Goal: Contribute content

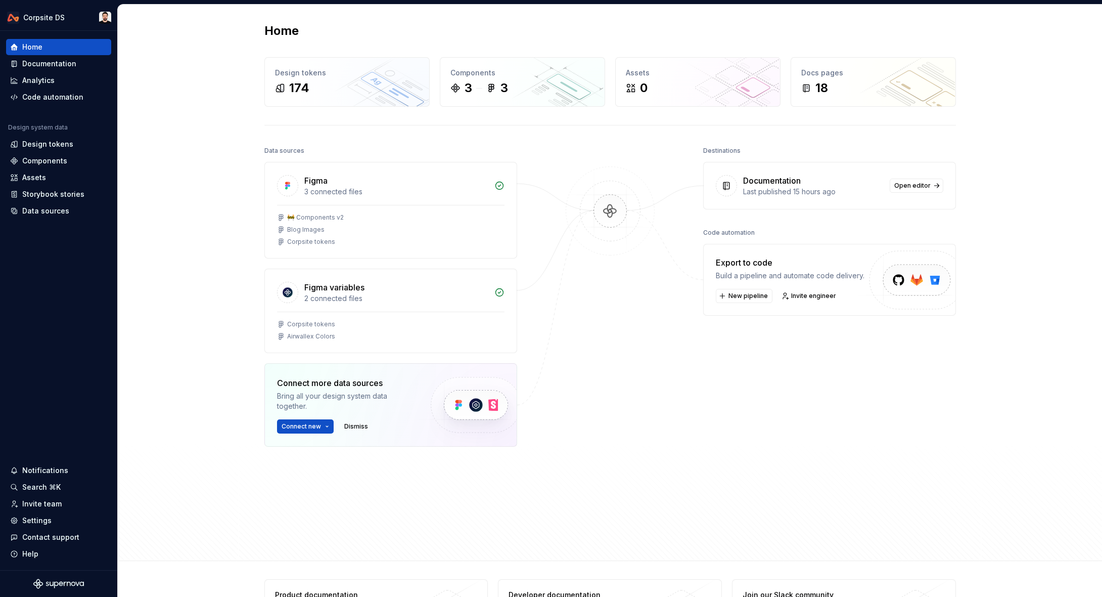
click at [1052, 38] on div "Home Design tokens 174 Components 3 3 Assets 0 Docs pages 18 Data sources Figma…" at bounding box center [610, 283] width 984 height 556
click at [308, 21] on div "Home Design tokens 174 Components 3 3 Assets 0 Docs pages 18 Data sources Figma…" at bounding box center [610, 283] width 728 height 556
click at [52, 62] on div "Documentation" at bounding box center [49, 64] width 54 height 10
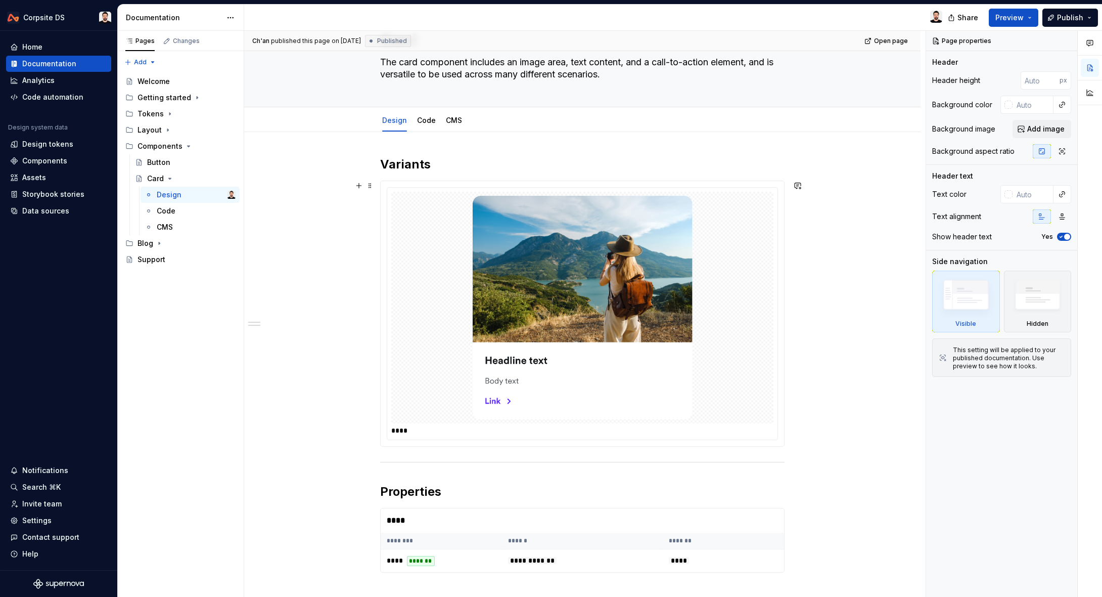
scroll to position [50, 0]
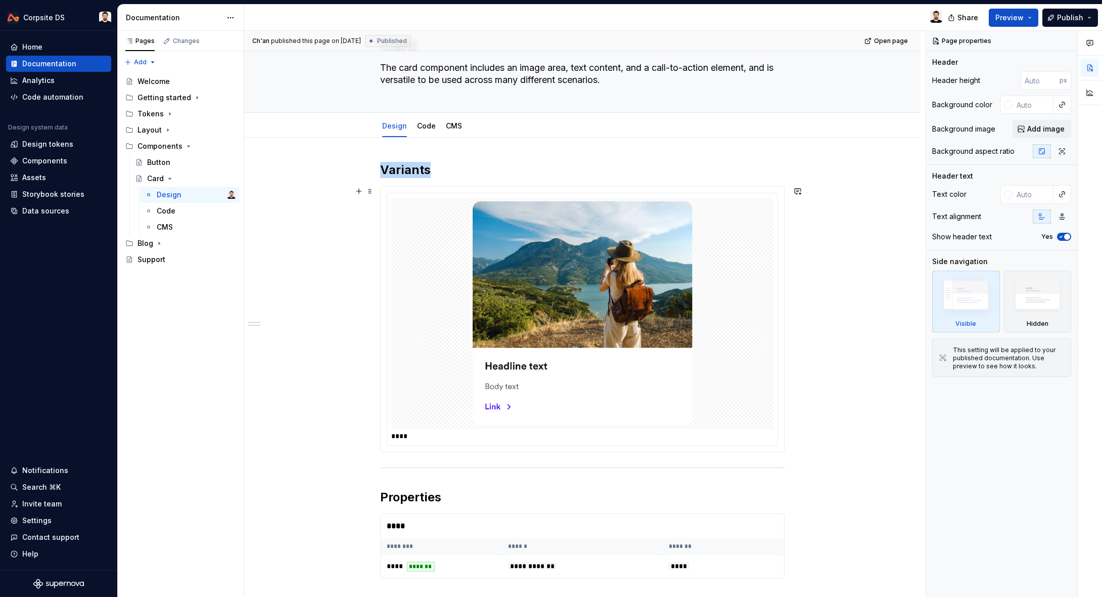
click at [715, 271] on div at bounding box center [582, 313] width 382 height 232
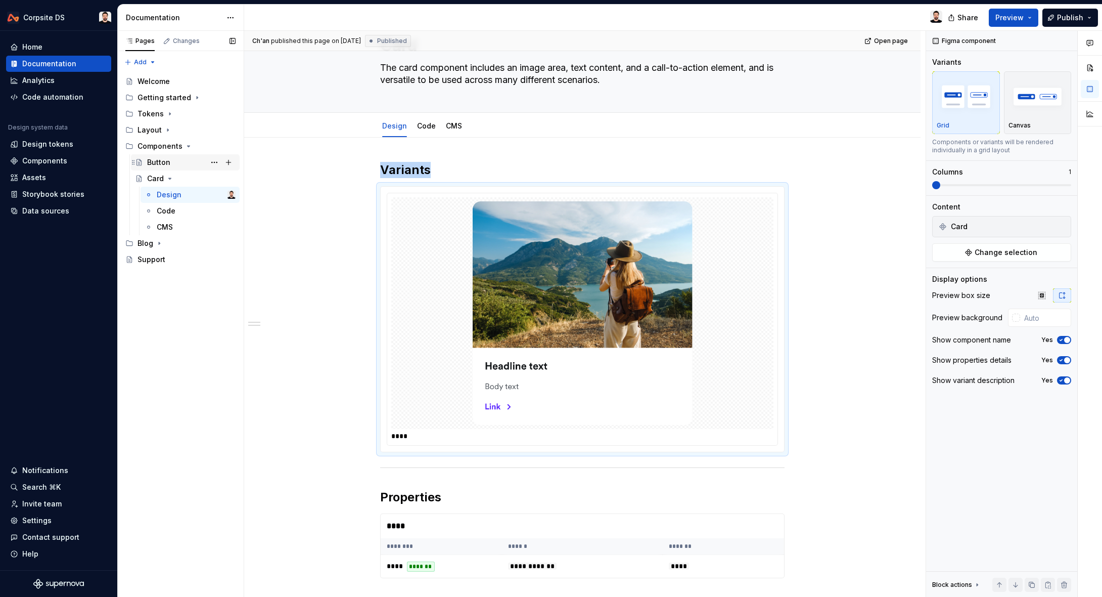
click at [180, 164] on div "Button" at bounding box center [191, 162] width 88 height 14
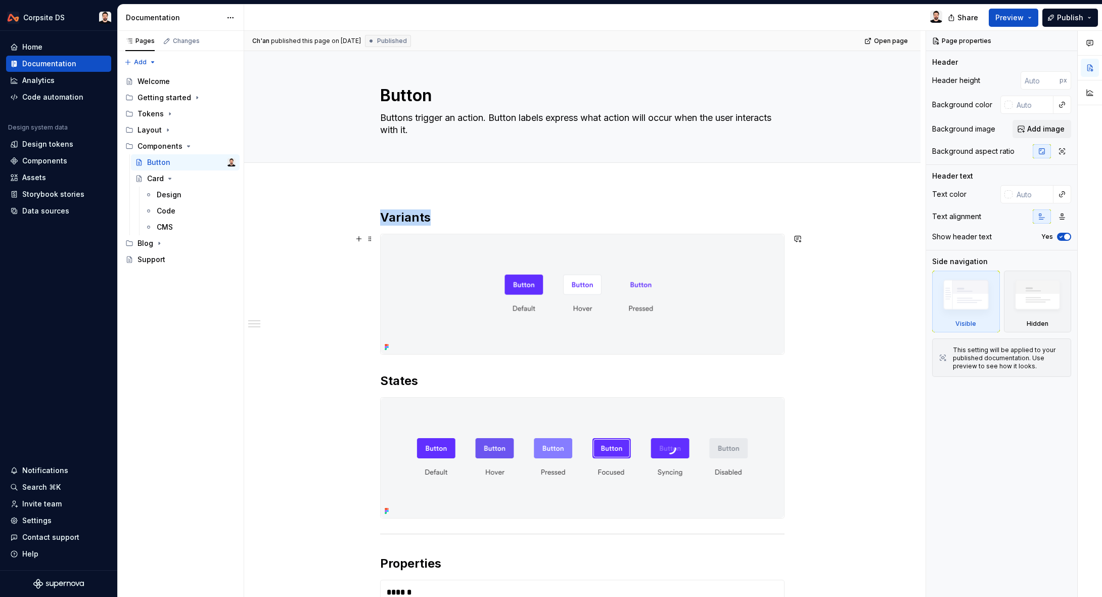
click at [774, 273] on img at bounding box center [582, 294] width 403 height 120
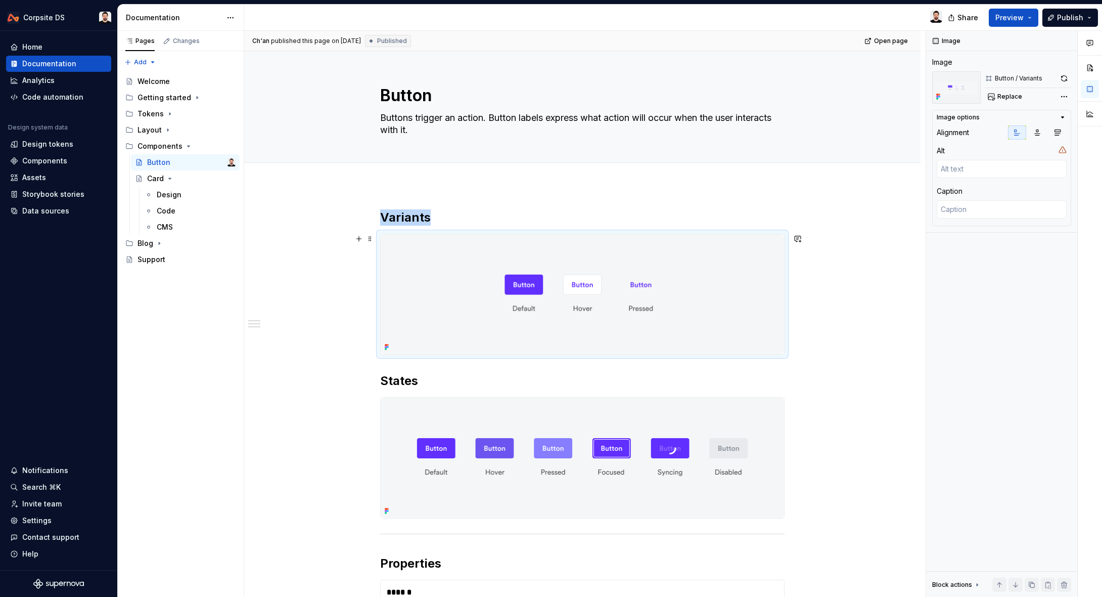
scroll to position [1, 0]
click at [180, 192] on div "Design" at bounding box center [196, 195] width 79 height 14
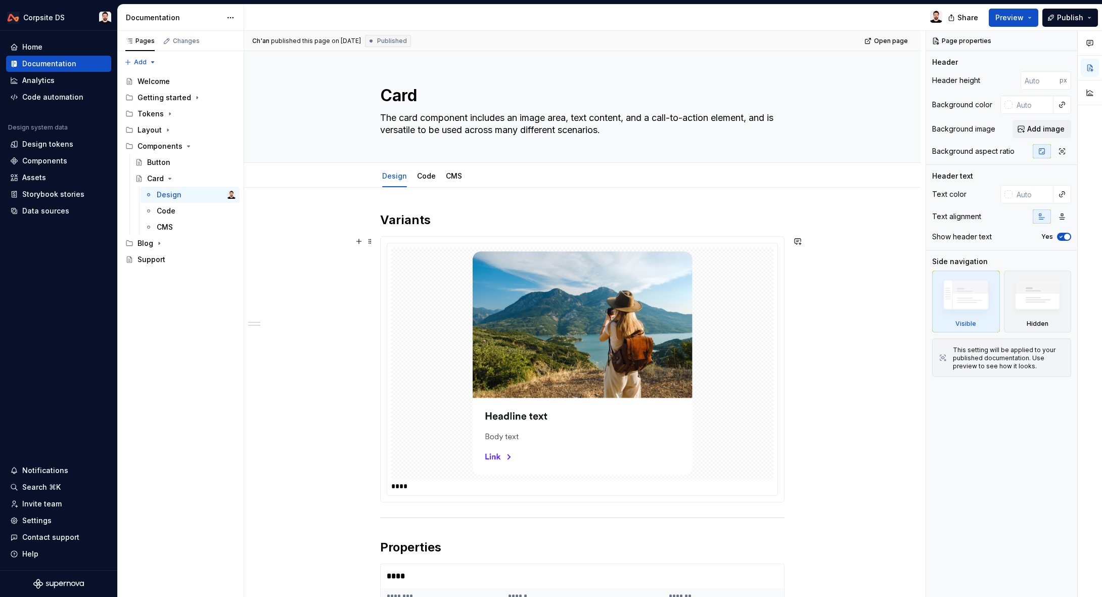
type textarea "*"
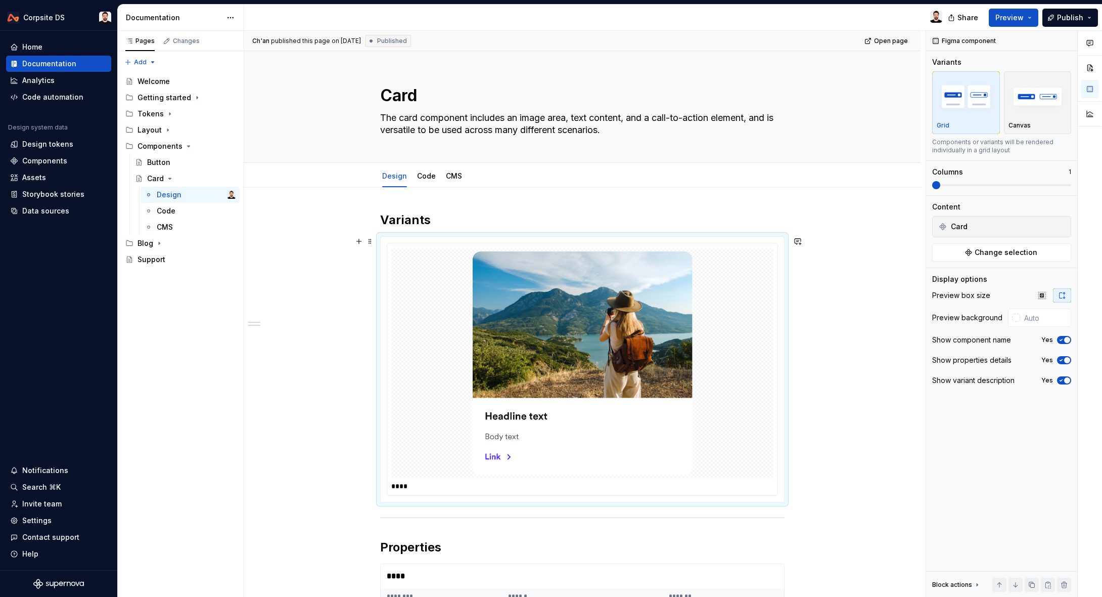
click at [758, 269] on div at bounding box center [582, 363] width 382 height 232
click at [1045, 319] on input "text" at bounding box center [1045, 317] width 51 height 18
paste input "F5F6F7"
type input "#F5F6F7"
type button "on"
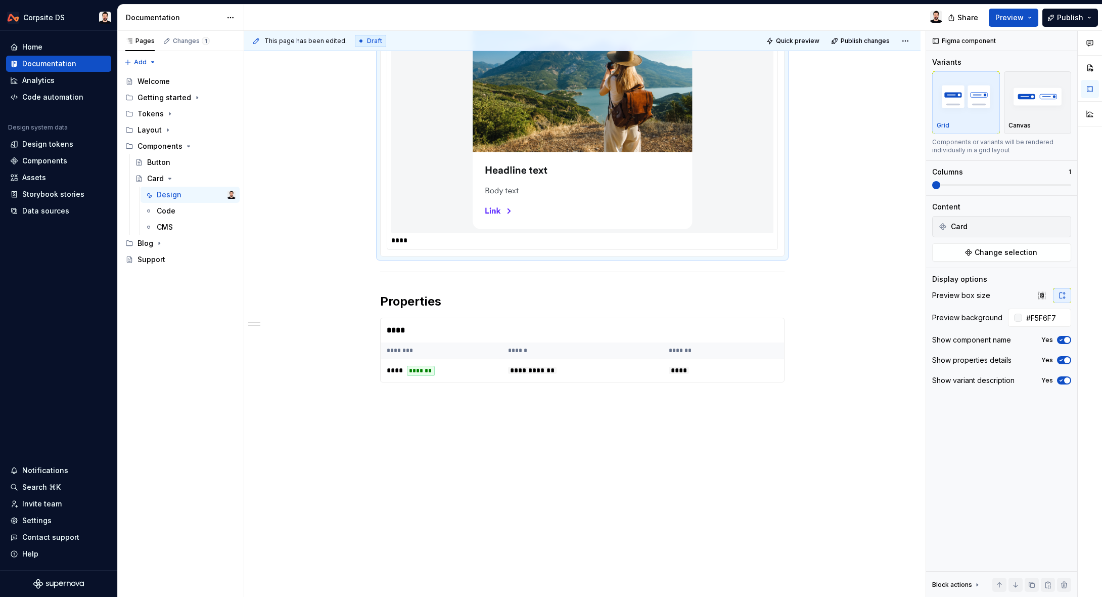
scroll to position [168, 0]
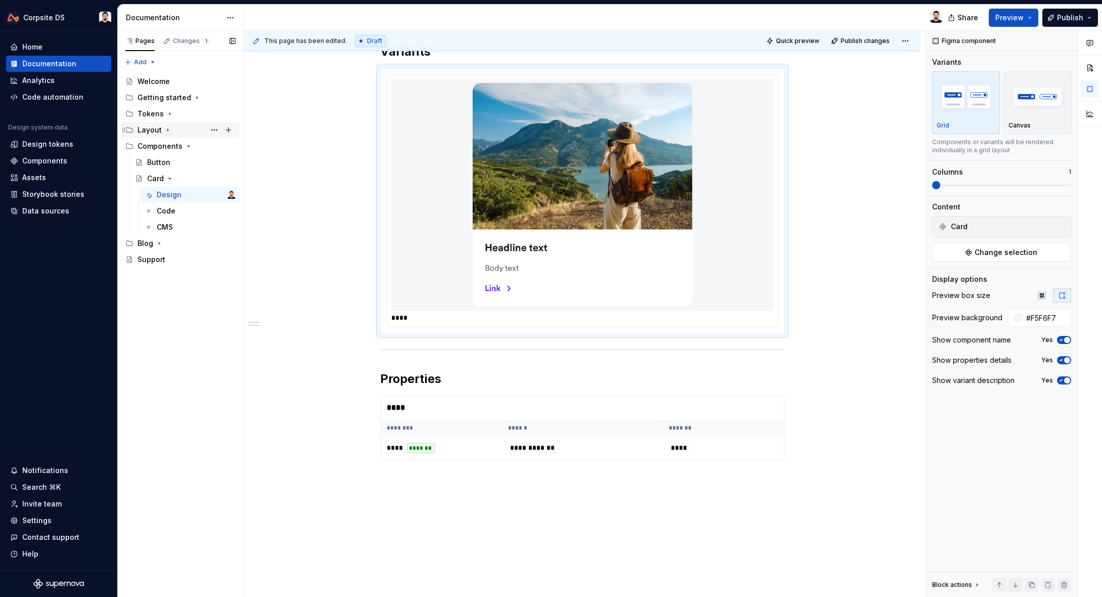
click at [173, 127] on div "Layout" at bounding box center [187, 130] width 98 height 14
click at [180, 139] on div "Box" at bounding box center [191, 146] width 88 height 14
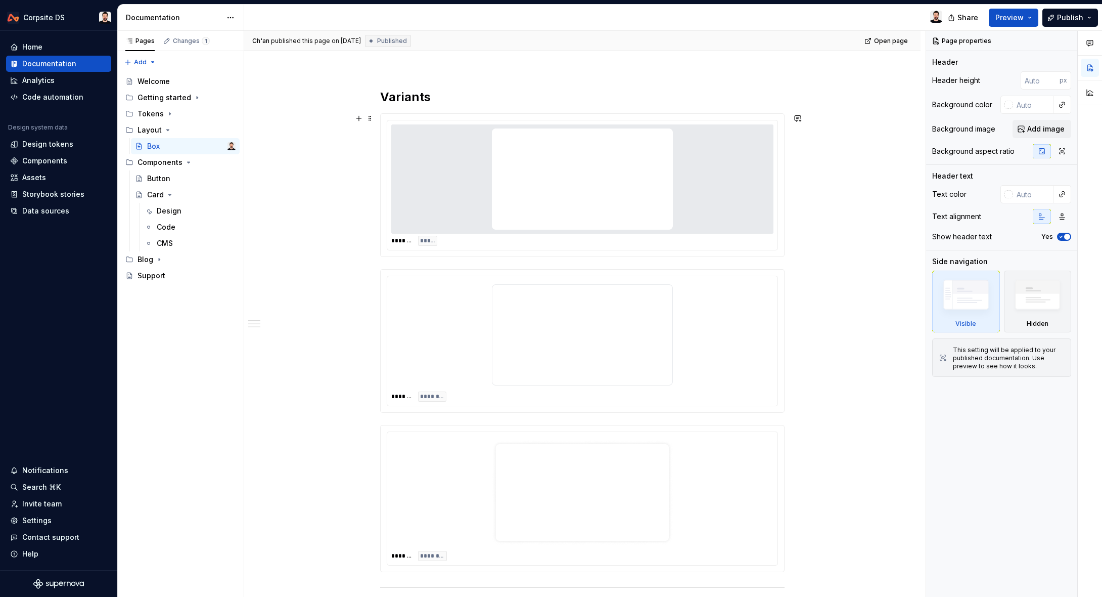
scroll to position [109, 0]
click at [756, 188] on div at bounding box center [582, 178] width 382 height 109
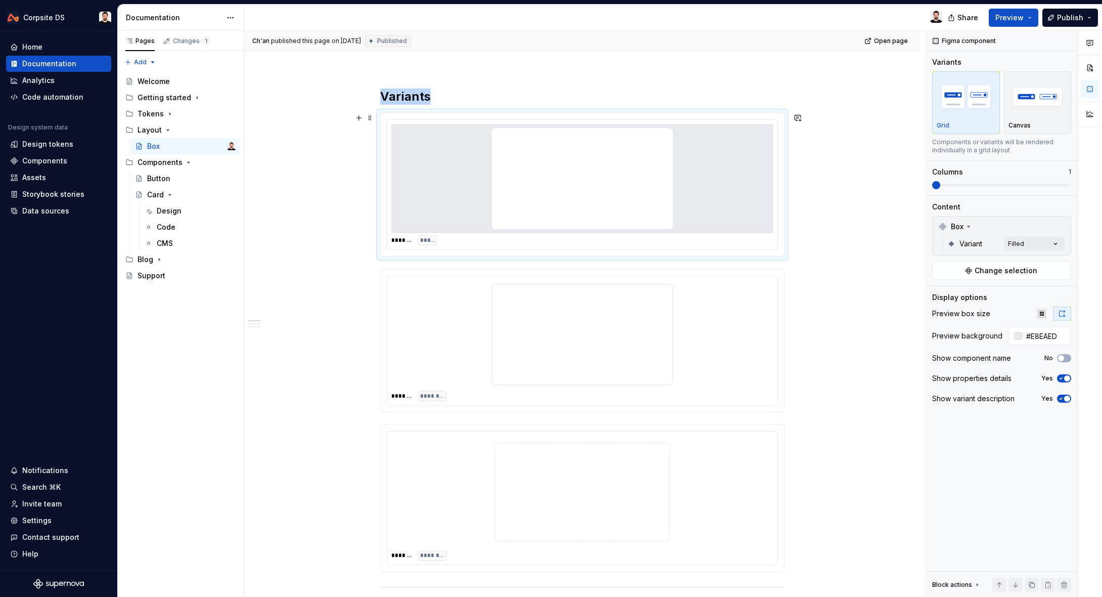
type textarea "*"
click at [1038, 334] on input "#E8EAED" at bounding box center [1046, 336] width 49 height 18
paste input "F5F6F7"
type input "#F5F6F7"
type textarea "*"
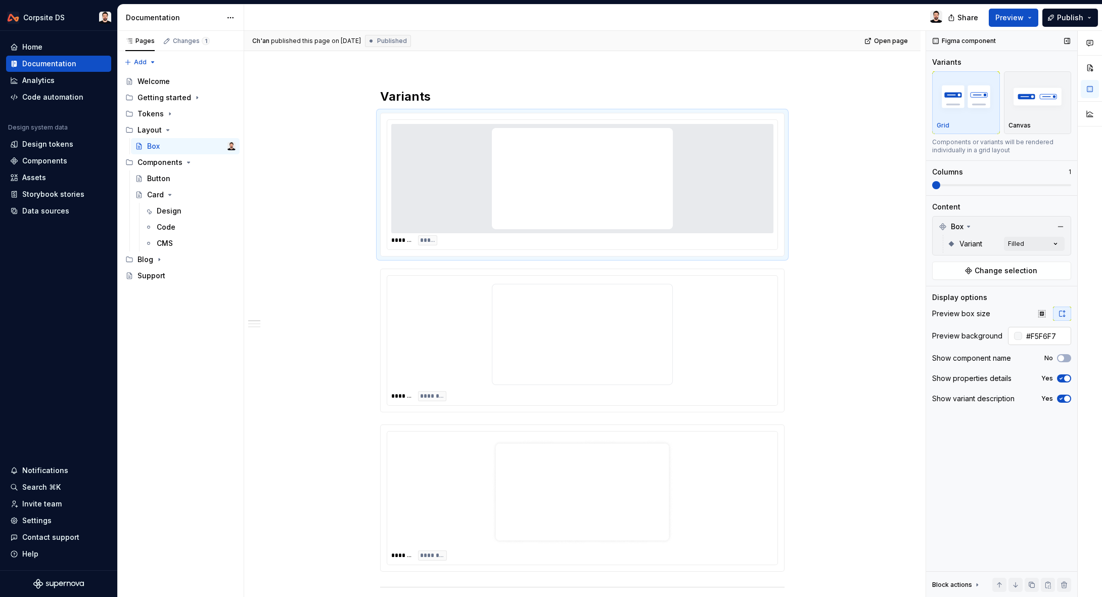
type button "on"
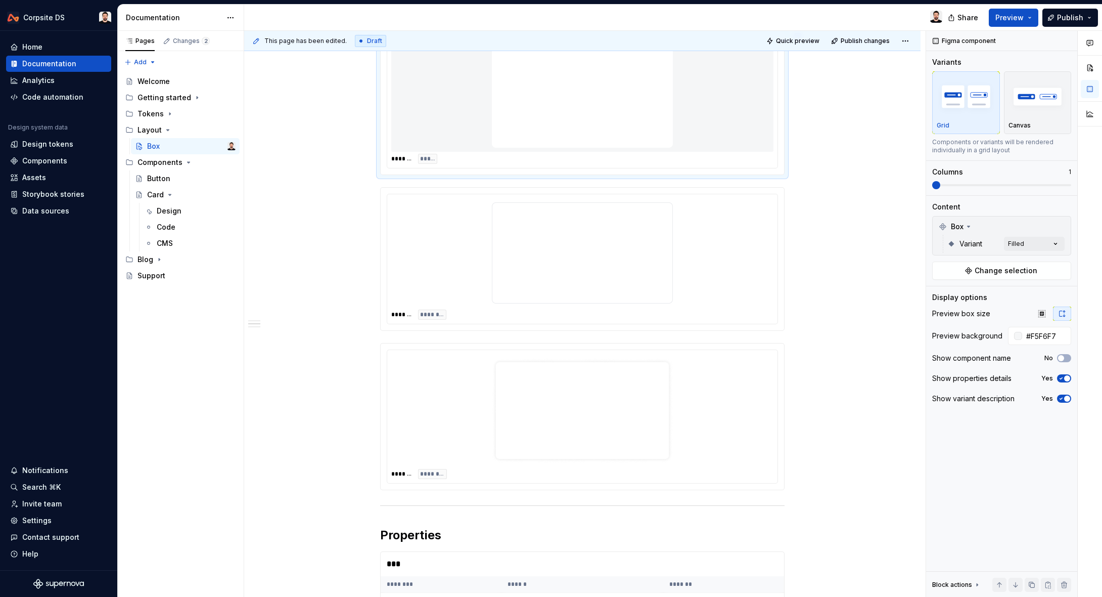
scroll to position [191, 0]
type textarea "*"
type input "#FFFFFF"
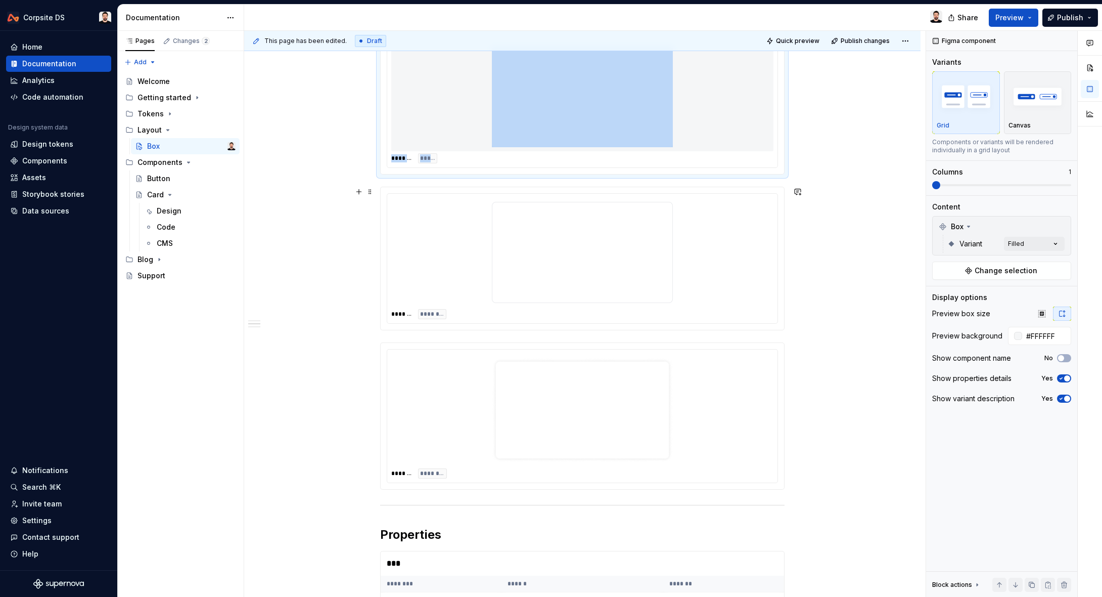
click at [763, 272] on div at bounding box center [582, 252] width 382 height 109
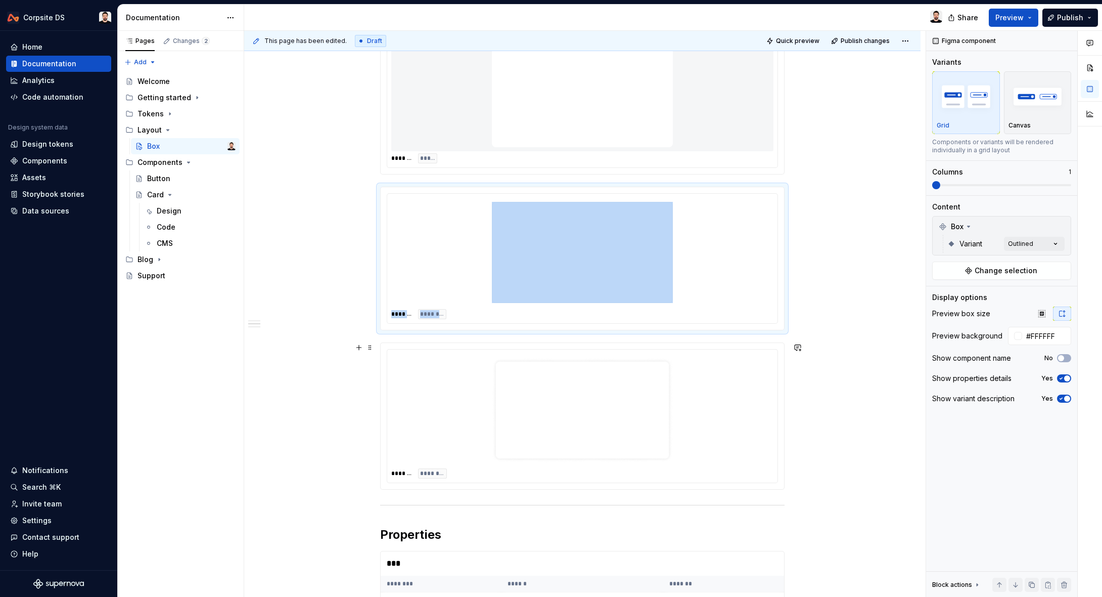
click at [756, 393] on div at bounding box center [582, 409] width 382 height 113
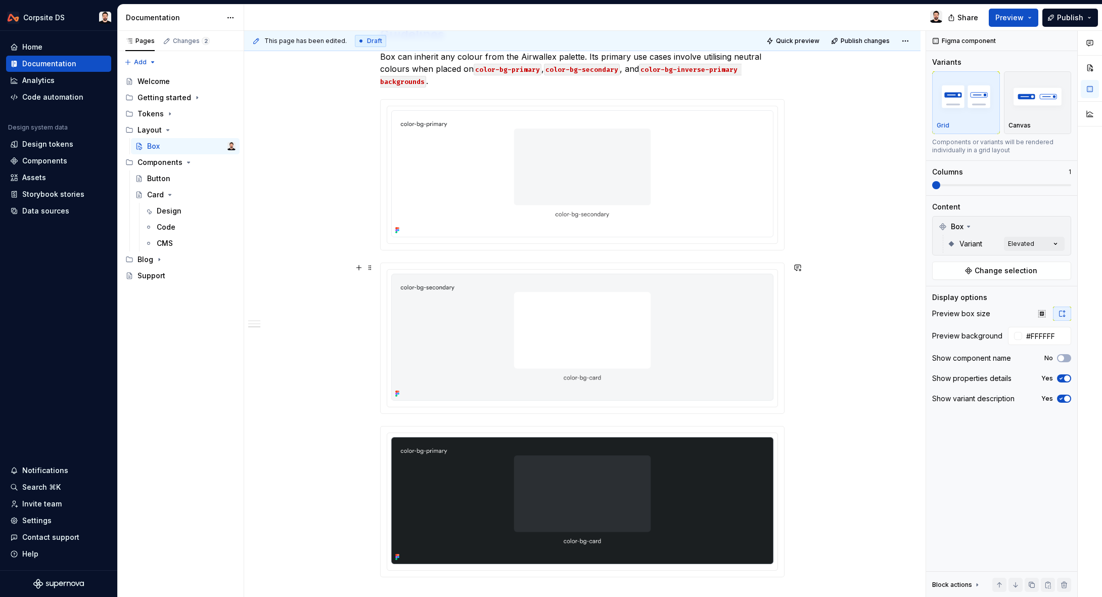
scroll to position [809, 0]
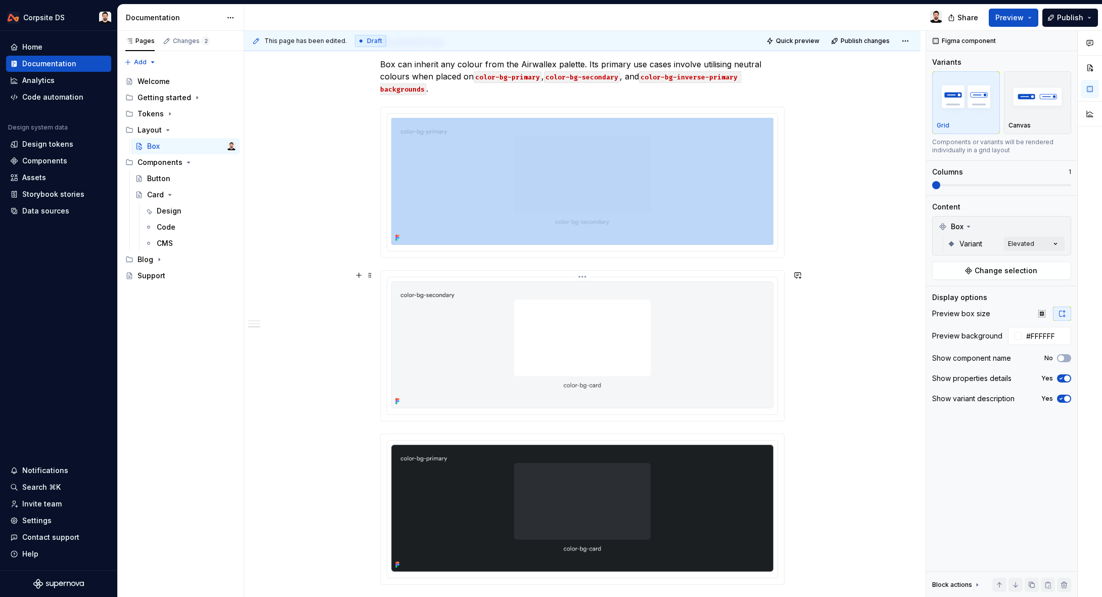
click at [759, 335] on img at bounding box center [582, 344] width 382 height 127
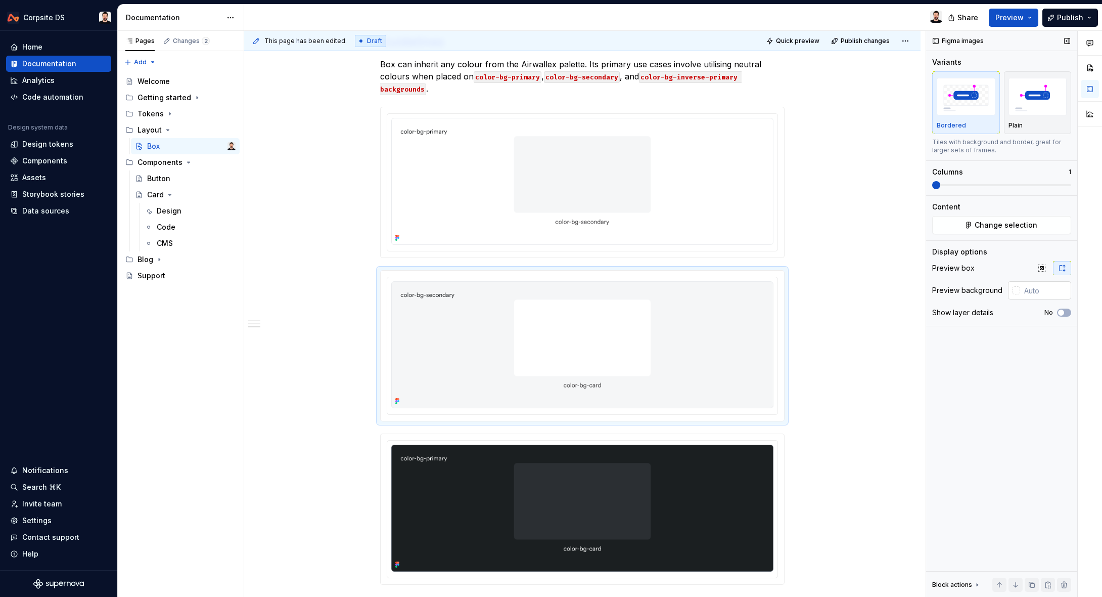
click at [1041, 288] on input "text" at bounding box center [1045, 290] width 51 height 18
paste input "F5F6F7"
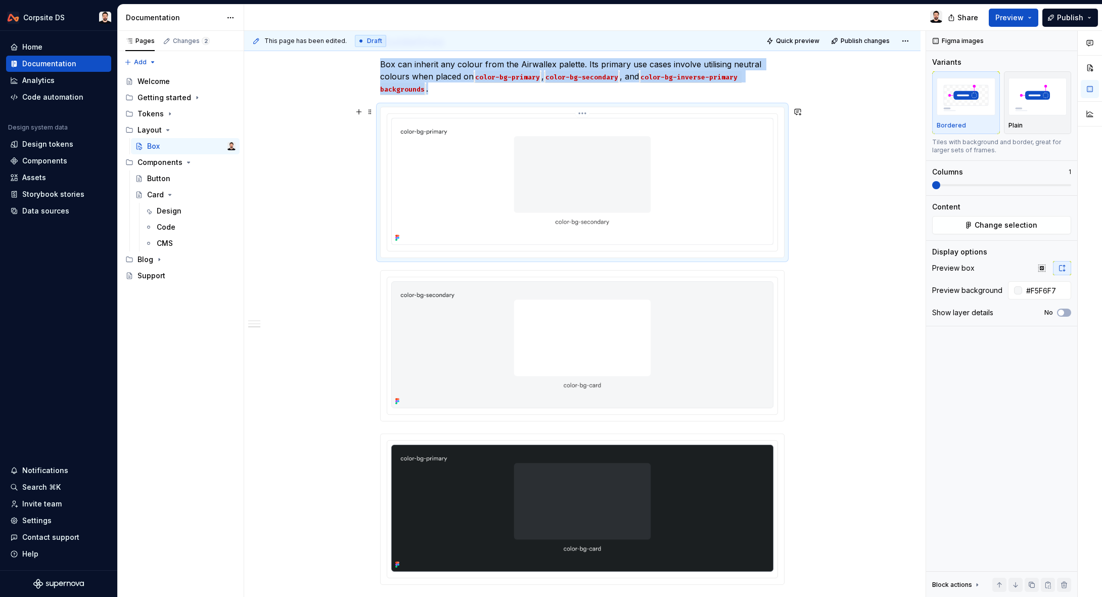
click at [768, 219] on img at bounding box center [582, 181] width 382 height 127
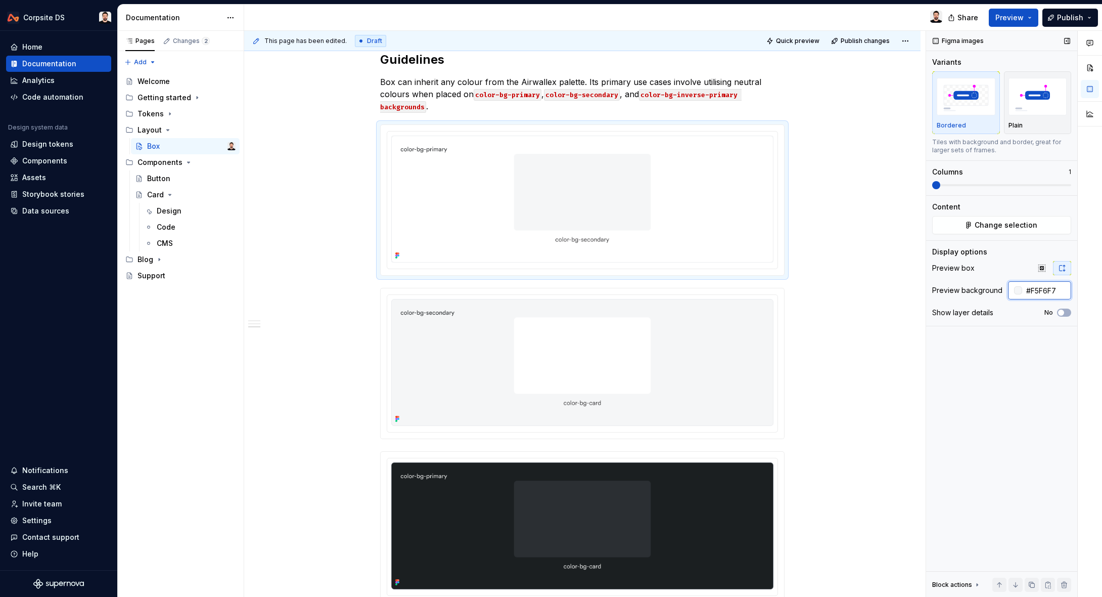
click at [1048, 288] on input "#F5F6F7" at bounding box center [1046, 290] width 49 height 18
type input "#FFFFFF"
type button "on"
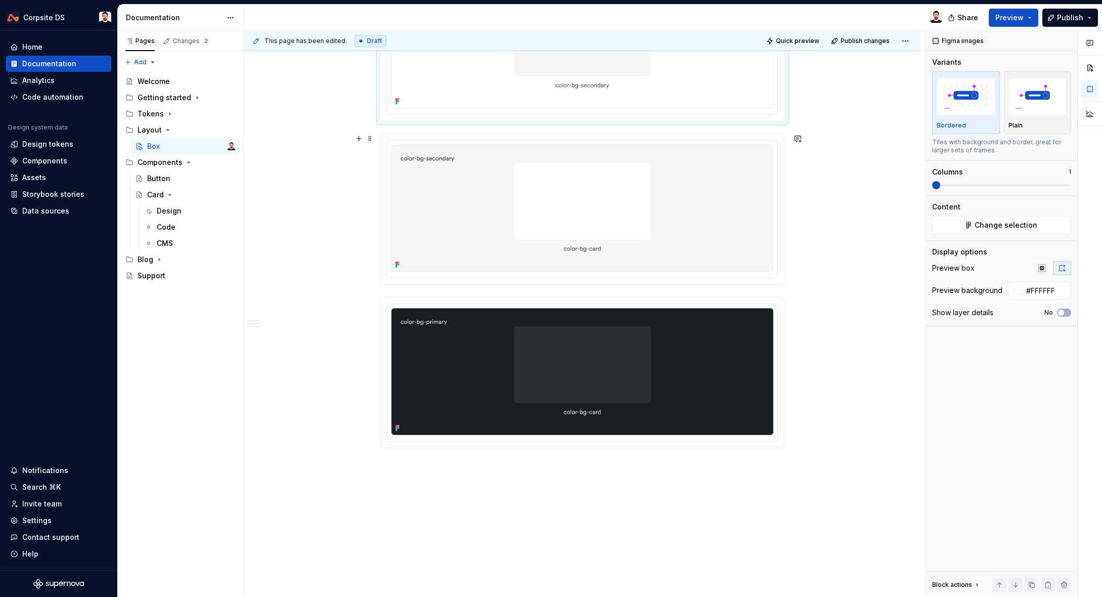
scroll to position [944, 0]
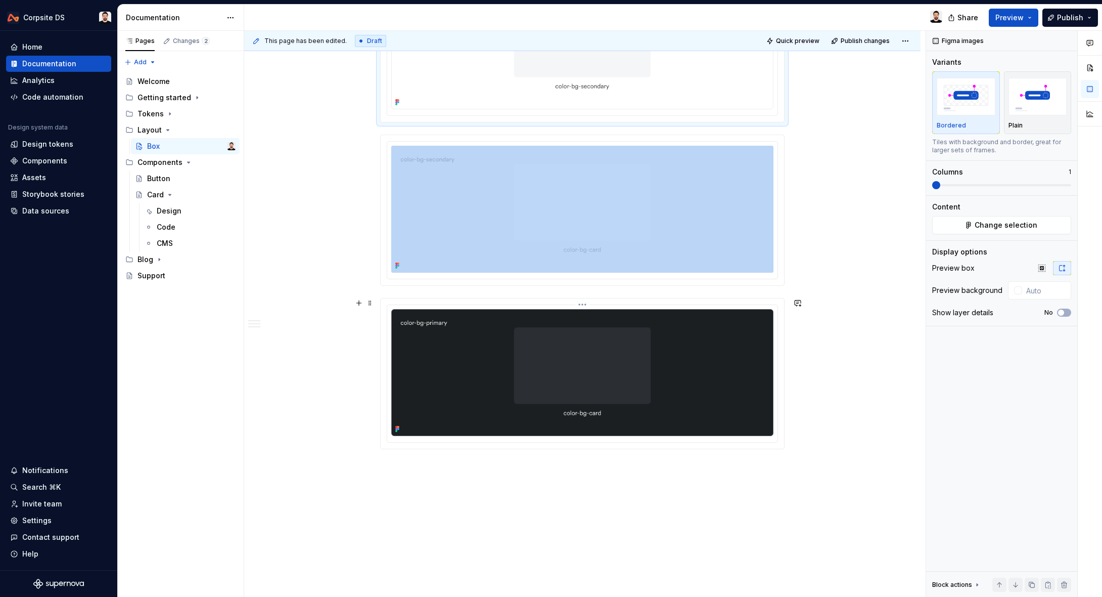
click at [755, 364] on img at bounding box center [582, 372] width 382 height 127
type textarea "*"
click at [732, 326] on img at bounding box center [582, 372] width 382 height 127
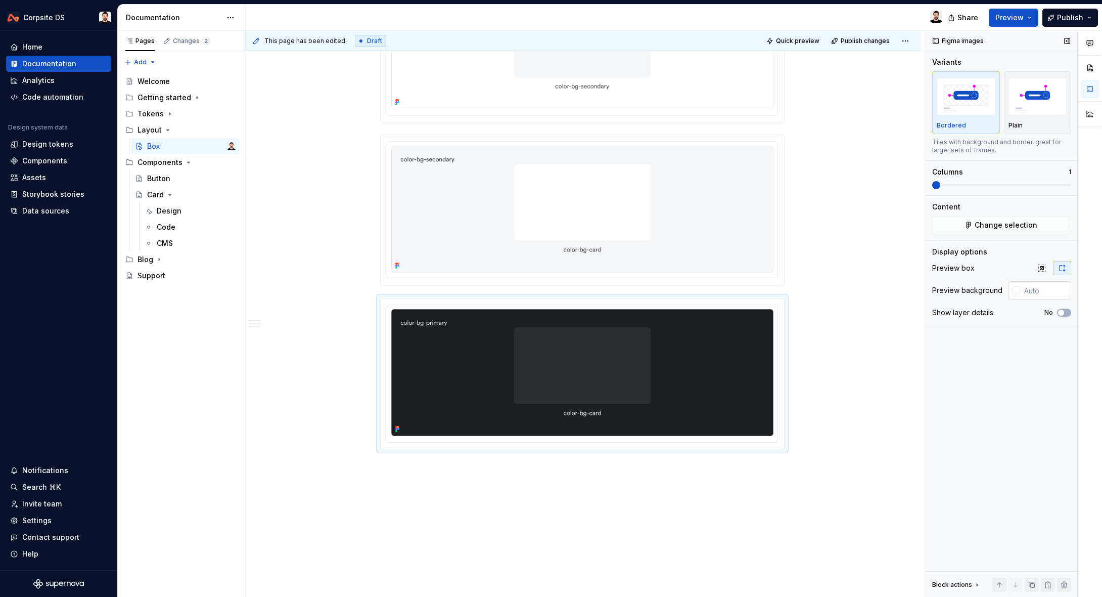
drag, startPoint x: 1052, startPoint y: 289, endPoint x: 1036, endPoint y: 290, distance: 15.7
click at [1051, 289] on input "text" at bounding box center [1045, 290] width 51 height 18
click at [1017, 290] on div at bounding box center [1016, 290] width 8 height 8
click at [1024, 360] on div at bounding box center [1024, 362] width 8 height 8
click at [866, 336] on html "Corpsite DS Home Documentation Analytics Code automation Design system data Des…" at bounding box center [551, 298] width 1102 height 597
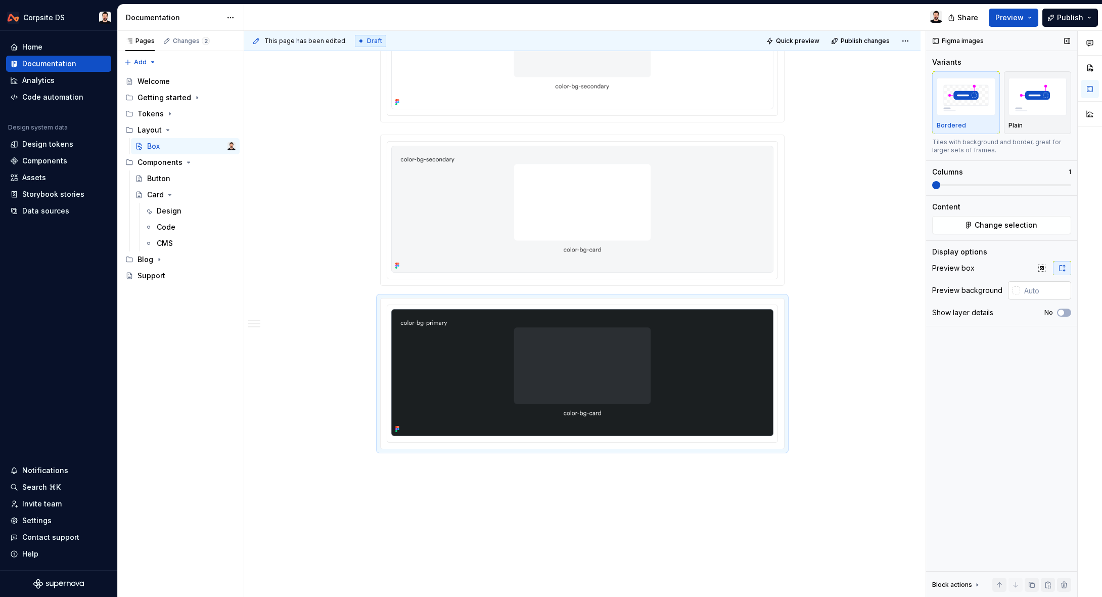
click at [1041, 290] on input "text" at bounding box center [1045, 290] width 51 height 18
paste input "#1B1F21"
type input "#1B1F21"
click at [1059, 18] on span "Publish" at bounding box center [1070, 18] width 26 height 10
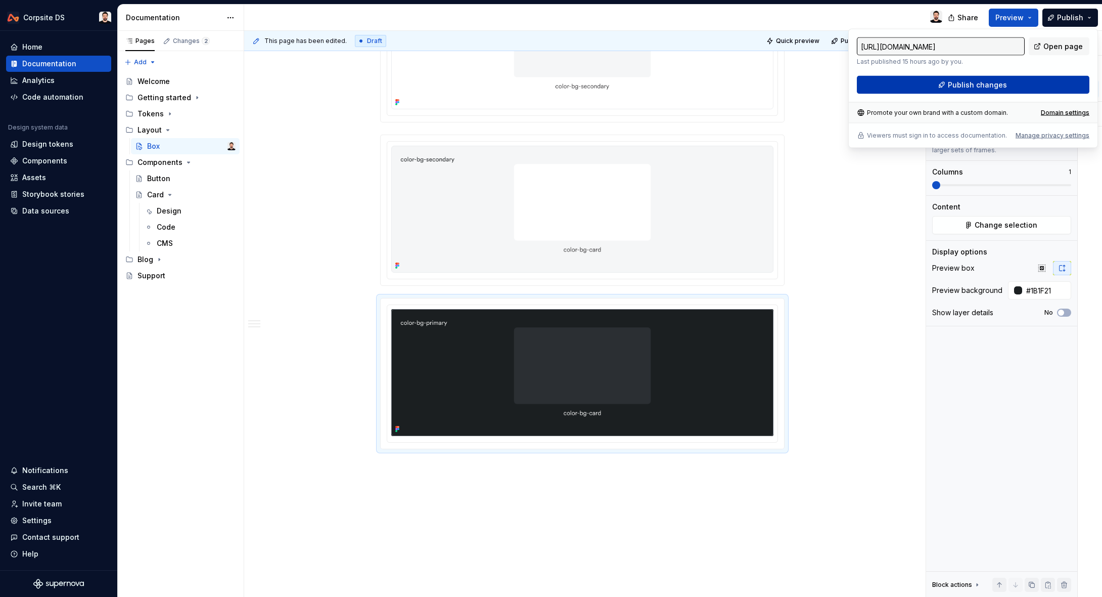
click at [1005, 92] on button "Publish changes" at bounding box center [973, 85] width 233 height 18
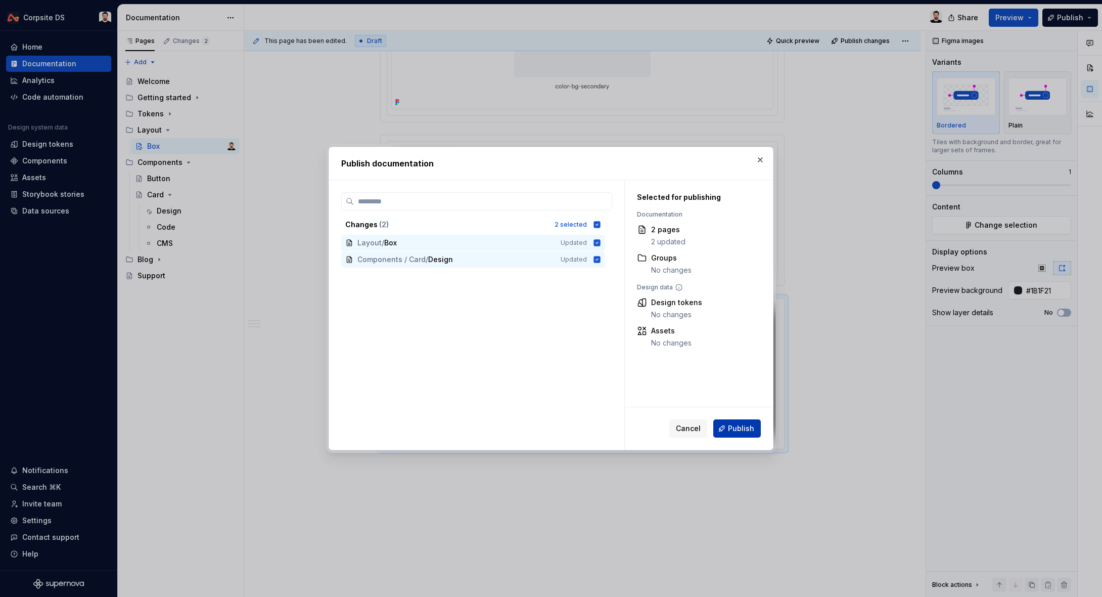
click at [737, 427] on span "Publish" at bounding box center [741, 428] width 26 height 10
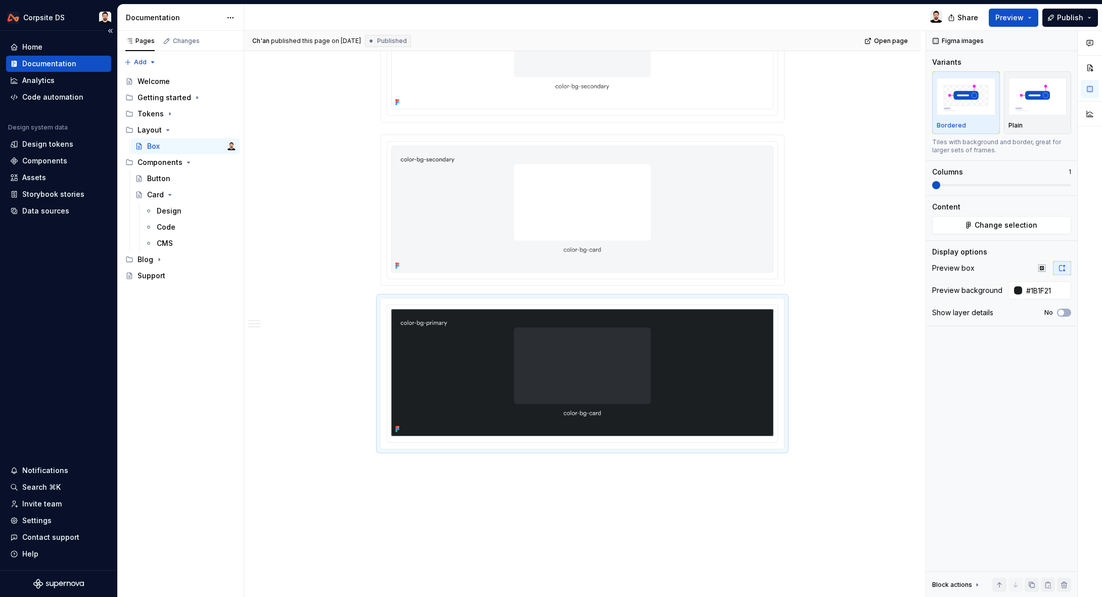
drag, startPoint x: 199, startPoint y: 369, endPoint x: 29, endPoint y: 339, distance: 172.1
click at [195, 368] on div "Pages Changes Add Accessibility guide for tree Page tree. Navigate the tree wit…" at bounding box center [180, 314] width 126 height 566
type textarea "*"
